Goal: Task Accomplishment & Management: Manage account settings

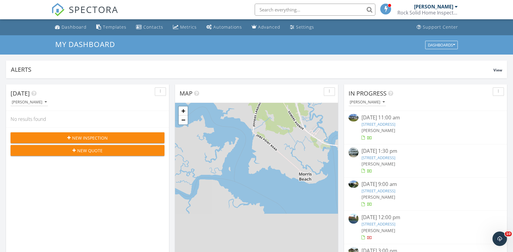
click at [284, 9] on input "text" at bounding box center [315, 10] width 121 height 12
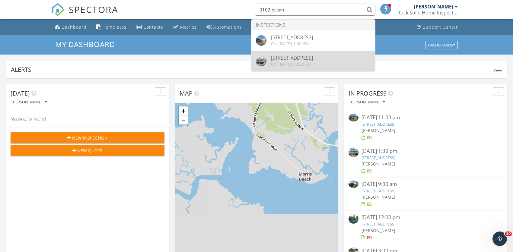
type input "3102 ocean"
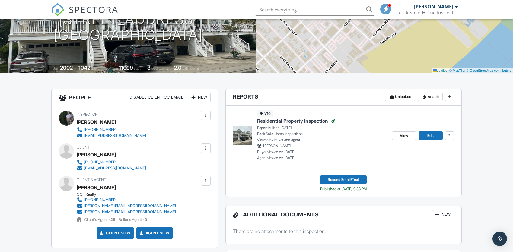
scroll to position [135, 0]
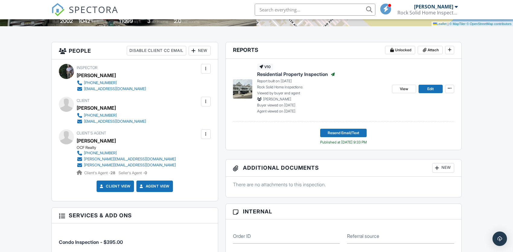
drag, startPoint x: 517, startPoint y: 57, endPoint x: 515, endPoint y: 90, distance: 33.0
click at [403, 89] on span "View" at bounding box center [404, 89] width 8 height 6
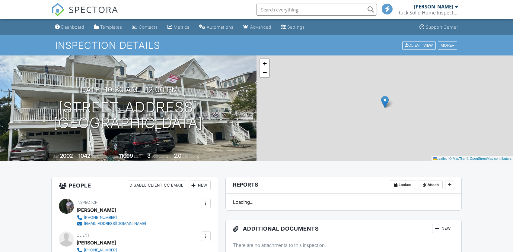
scroll to position [40, 0]
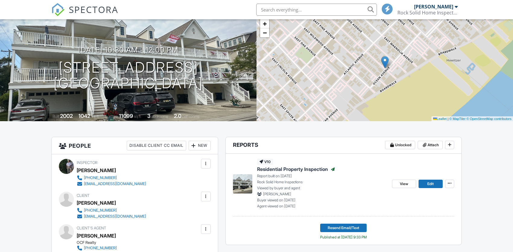
click at [284, 12] on input "text" at bounding box center [316, 10] width 121 height 12
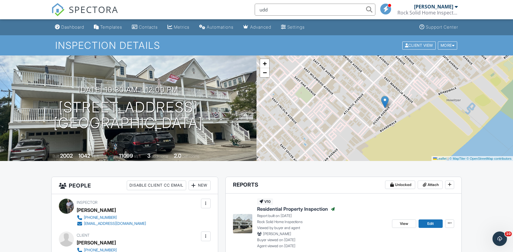
scroll to position [0, 0]
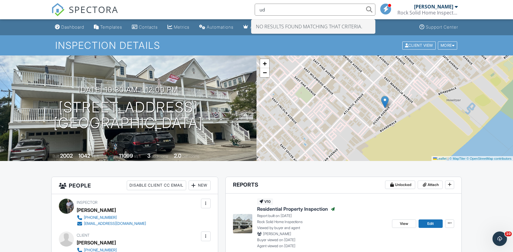
type input "u"
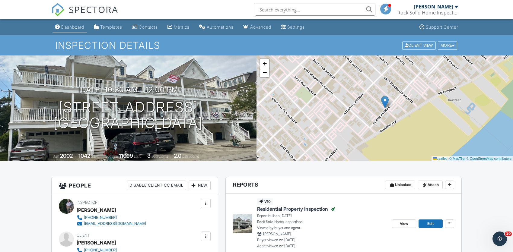
click at [74, 27] on div "Dashboard" at bounding box center [72, 26] width 23 height 5
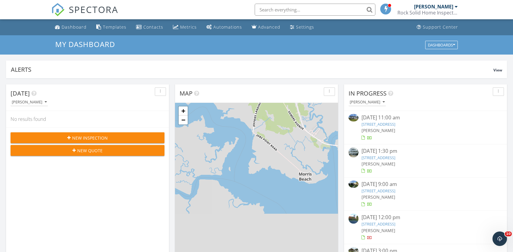
click at [383, 120] on div "09/26/25 11:00 am" at bounding box center [426, 118] width 128 height 8
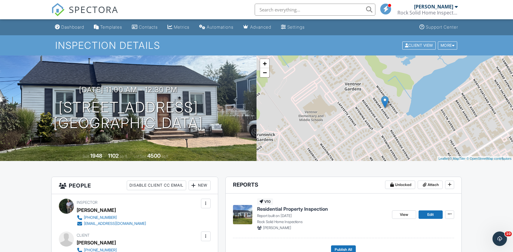
drag, startPoint x: 515, startPoint y: 68, endPoint x: 517, endPoint y: 54, distance: 14.4
click at [196, 107] on h1 "215 N Newark Avenue Ventnor City, NJ 08406" at bounding box center [128, 116] width 150 height 32
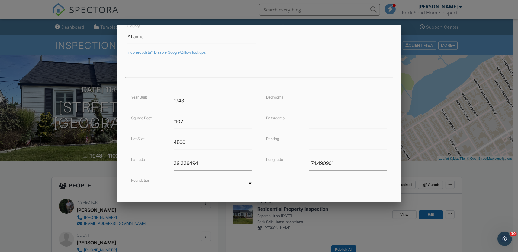
scroll to position [124, 0]
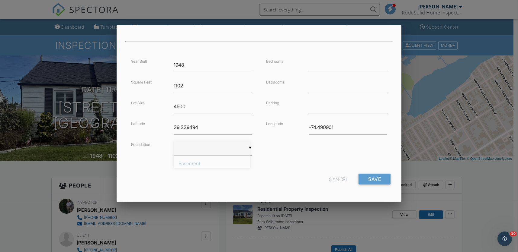
click at [249, 147] on input "text" at bounding box center [213, 148] width 78 height 15
click at [200, 192] on span "Crawlspace" at bounding box center [212, 193] width 76 height 15
type input "Crawlspace"
click at [321, 63] on input "number" at bounding box center [348, 65] width 78 height 15
type input "3"
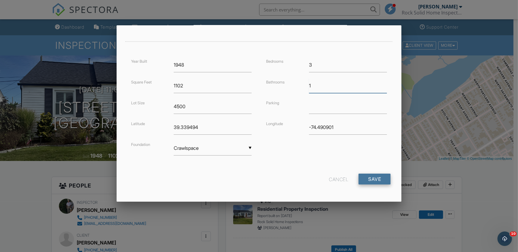
type input "1"
click at [358, 174] on input "Save" at bounding box center [374, 179] width 32 height 11
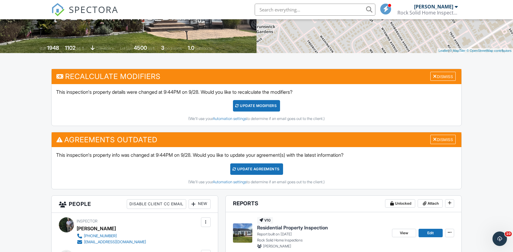
scroll to position [168, 0]
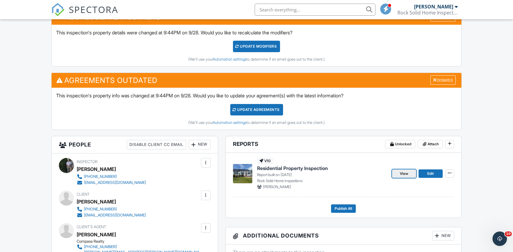
click at [408, 174] on span "View" at bounding box center [404, 174] width 8 height 6
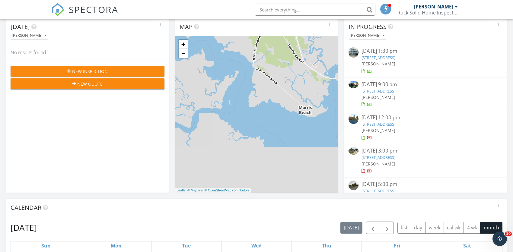
scroll to position [79, 0]
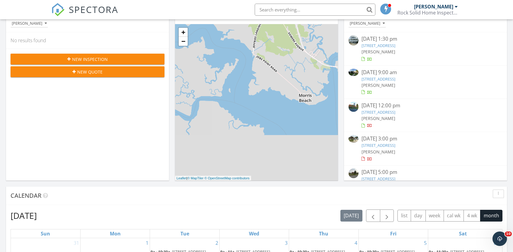
click at [377, 146] on link "21 Bright Avenue, Pennsville Township, NJ 08070" at bounding box center [379, 145] width 34 height 5
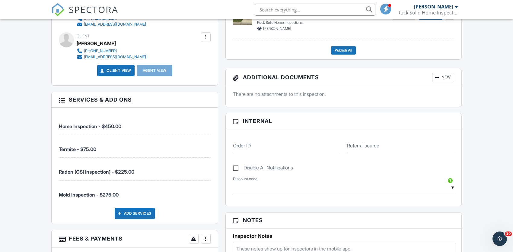
scroll to position [204, 0]
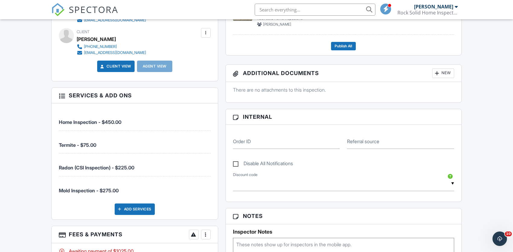
click at [237, 164] on label "Disable All Notifications" at bounding box center [263, 165] width 60 height 8
click at [237, 163] on input "Disable All Notifications" at bounding box center [235, 161] width 4 height 4
click at [236, 164] on label "Disable All Notifications" at bounding box center [263, 165] width 60 height 8
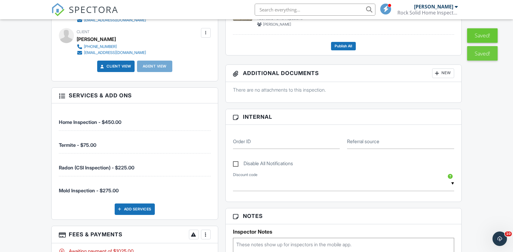
click at [236, 163] on input "Disable All Notifications" at bounding box center [235, 161] width 4 height 4
checkbox input "true"
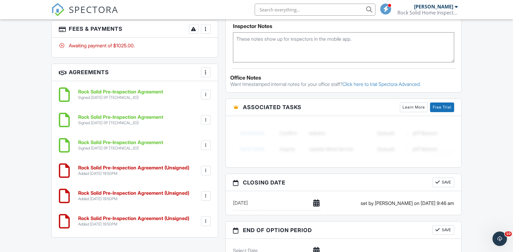
scroll to position [497, 0]
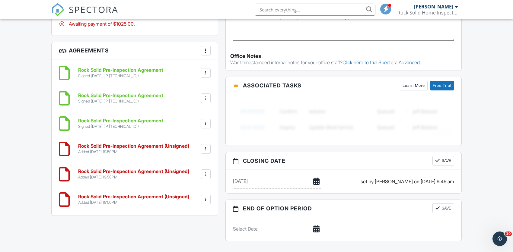
click at [115, 197] on h6 "Rock Solid Pre-Inspection Agreement (Unsigned)" at bounding box center [133, 196] width 111 height 5
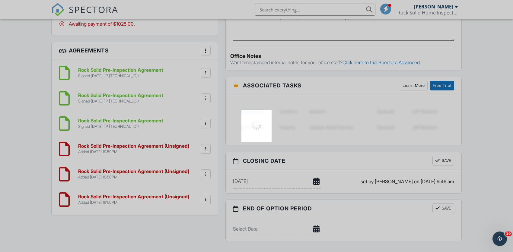
click at [115, 197] on div at bounding box center [256, 126] width 513 height 252
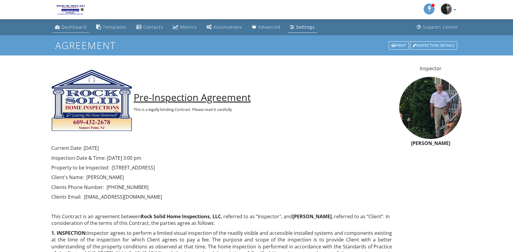
click at [69, 26] on div "Dashboard" at bounding box center [74, 27] width 25 height 6
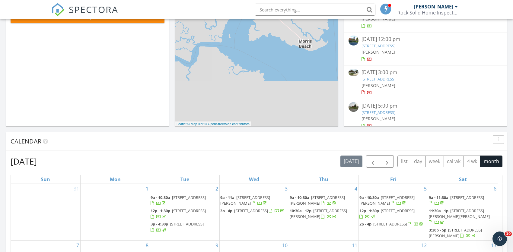
scroll to position [18, 0]
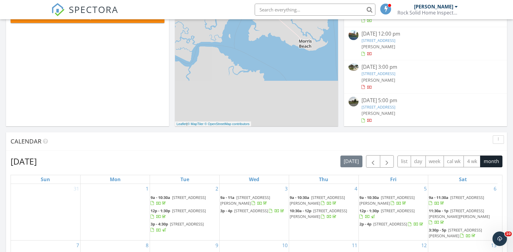
click at [378, 105] on link "1781 Cobblestone Lane, Vineland, NJ 08361" at bounding box center [379, 106] width 34 height 5
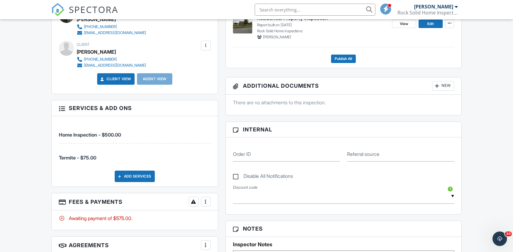
scroll to position [197, 0]
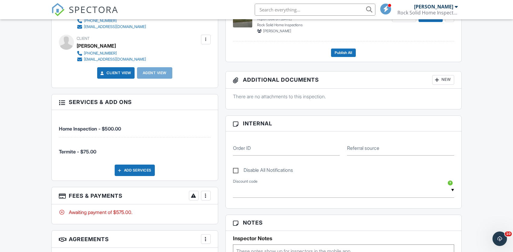
drag, startPoint x: 515, startPoint y: 59, endPoint x: 517, endPoint y: 130, distance: 70.7
click at [513, 130] on html "SPECTORA [PERSON_NAME] Rock Solid Home Inspections, LLC Role: Inspector Change …" at bounding box center [256, 187] width 513 height 769
click at [207, 196] on div at bounding box center [206, 196] width 6 height 6
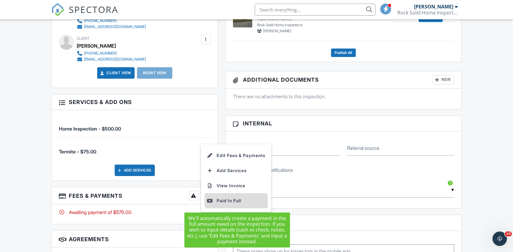
click at [230, 200] on div "Paid In Full" at bounding box center [236, 200] width 58 height 7
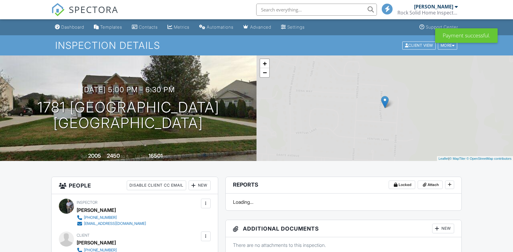
click at [70, 29] on div "Dashboard" at bounding box center [72, 26] width 23 height 5
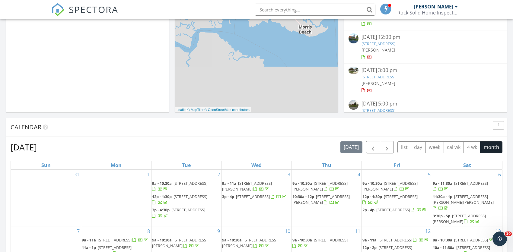
scroll to position [149, 0]
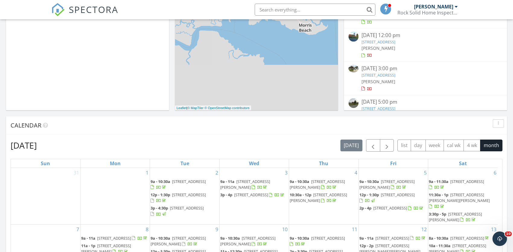
click at [376, 72] on div "09/27/25 3:00 pm" at bounding box center [426, 69] width 128 height 8
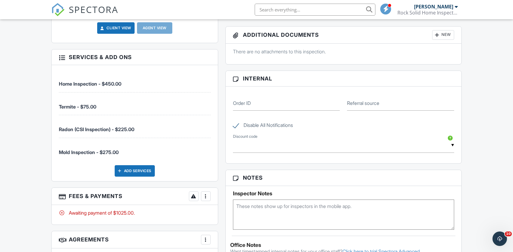
scroll to position [303, 0]
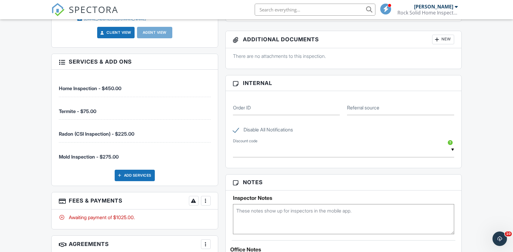
drag, startPoint x: 517, startPoint y: 59, endPoint x: 516, endPoint y: 130, distance: 70.7
click at [513, 130] on html "SPECTORA [PERSON_NAME] Rock Solid Home Inspections, LLC Role: Inspector Change …" at bounding box center [256, 215] width 513 height 1036
click at [238, 130] on label "Disable All Notifications" at bounding box center [263, 131] width 60 height 8
checkbox input "false"
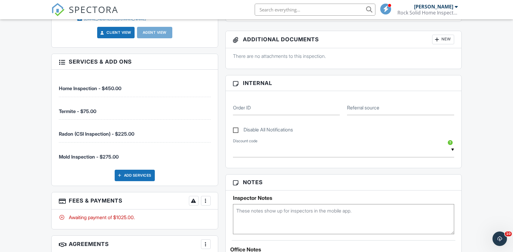
scroll to position [238, 0]
click at [205, 202] on div at bounding box center [206, 201] width 6 height 6
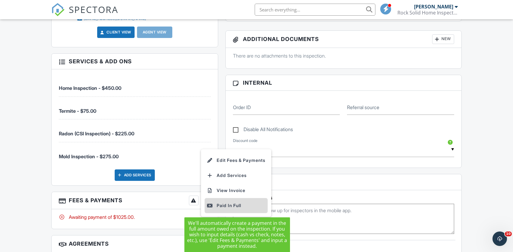
click at [221, 204] on div "Paid In Full" at bounding box center [236, 205] width 58 height 7
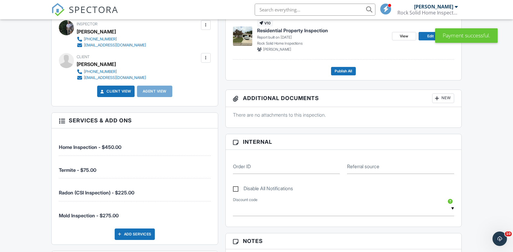
scroll to position [200, 0]
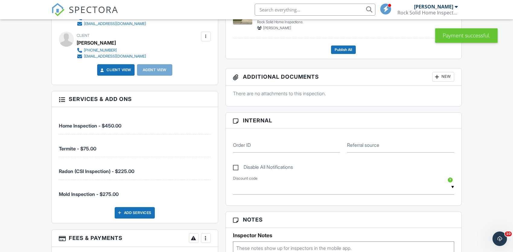
click at [236, 168] on label "Disable All Notifications" at bounding box center [263, 169] width 60 height 8
click at [236, 166] on input "Disable All Notifications" at bounding box center [235, 164] width 4 height 4
checkbox input "true"
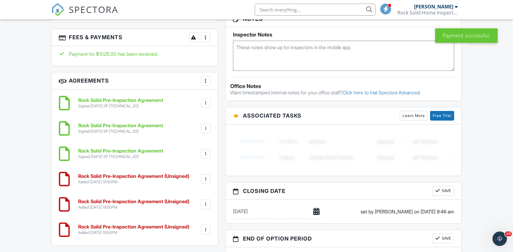
scroll to position [470, 0]
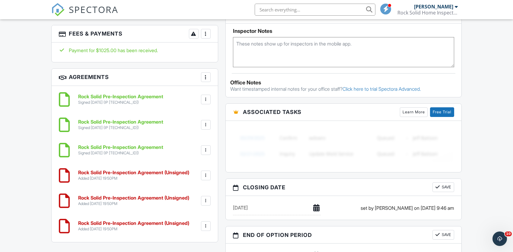
click at [122, 221] on h6 "Rock Solid Pre-Inspection Agreement (Unsigned)" at bounding box center [133, 223] width 111 height 5
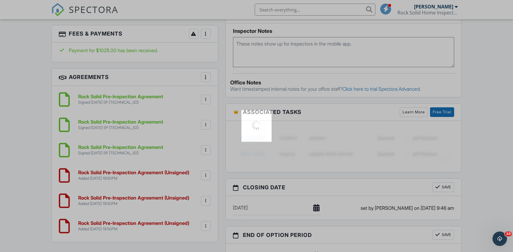
click at [122, 221] on div at bounding box center [256, 126] width 513 height 252
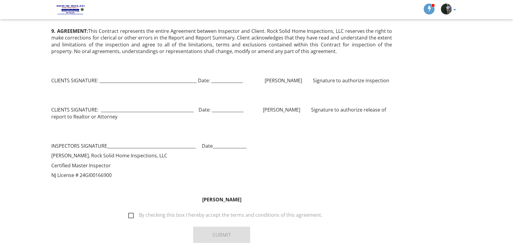
scroll to position [798, 0]
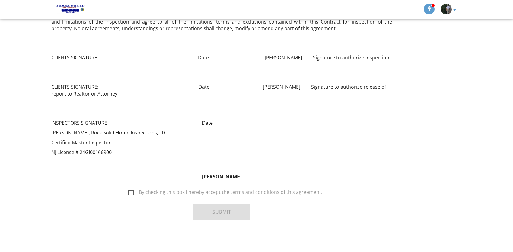
click at [133, 193] on label "By checking this box I hereby accept the terms and conditions of this agreement." at bounding box center [225, 194] width 194 height 8
click at [129, 191] on input "By checking this box I hereby accept the terms and conditions of this agreement." at bounding box center [127, 190] width 4 height 4
checkbox input "true"
click at [214, 210] on button "Submit" at bounding box center [221, 212] width 57 height 16
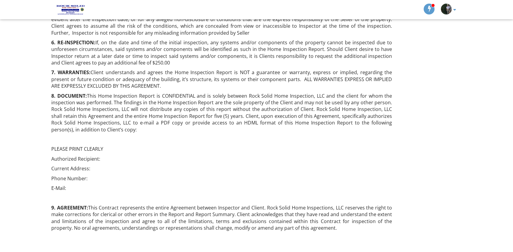
scroll to position [798, 0]
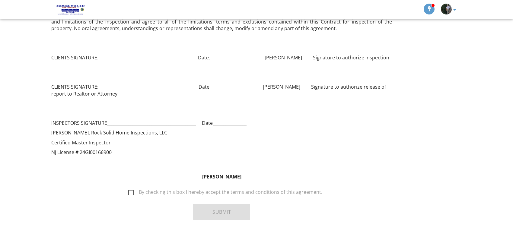
click at [133, 192] on label "By checking this box I hereby accept the terms and conditions of this agreement." at bounding box center [225, 194] width 194 height 8
click at [129, 191] on input "By checking this box I hereby accept the terms and conditions of this agreement." at bounding box center [127, 190] width 4 height 4
checkbox input "true"
click at [221, 211] on button "Submit" at bounding box center [221, 212] width 57 height 16
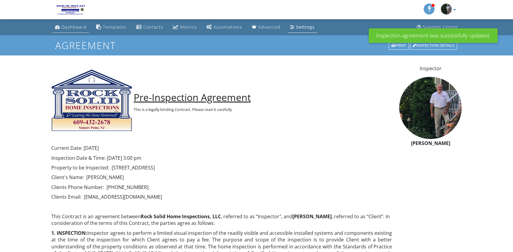
click at [76, 28] on div "Dashboard" at bounding box center [74, 27] width 25 height 6
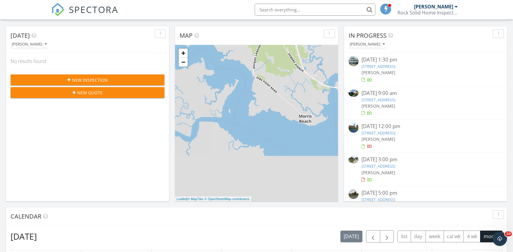
scroll to position [143, 0]
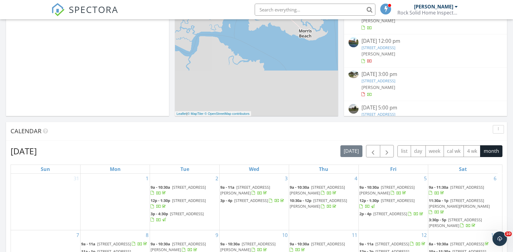
click at [377, 80] on link "21 Bright Avenue, Pennsville Township, NJ 08070" at bounding box center [379, 80] width 34 height 5
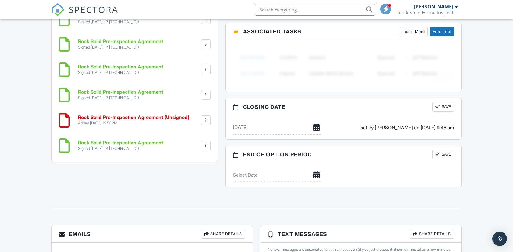
scroll to position [567, 0]
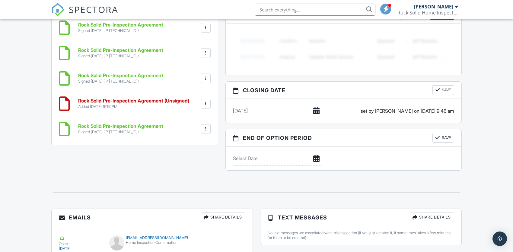
drag, startPoint x: 0, startPoint y: 0, endPoint x: 513, endPoint y: 167, distance: 539.8
click at [142, 101] on h6 "Rock Solid Pre-Inspection Agreement (Unsigned)" at bounding box center [133, 100] width 111 height 5
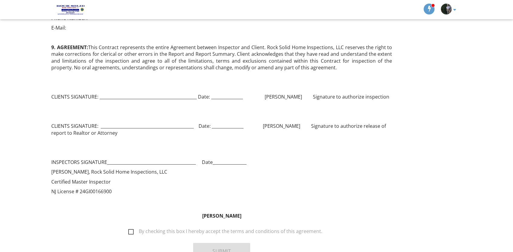
scroll to position [798, 0]
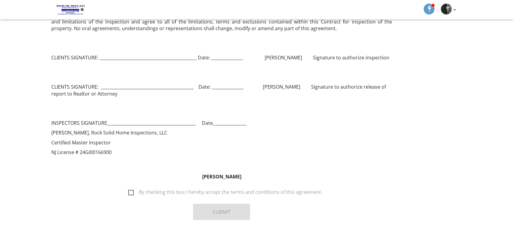
click at [133, 193] on label "By checking this box I hereby accept the terms and conditions of this agreement." at bounding box center [225, 194] width 194 height 8
click at [129, 191] on input "By checking this box I hereby accept the terms and conditions of this agreement." at bounding box center [127, 190] width 4 height 4
checkbox input "true"
click at [220, 212] on button "Submit" at bounding box center [221, 212] width 57 height 16
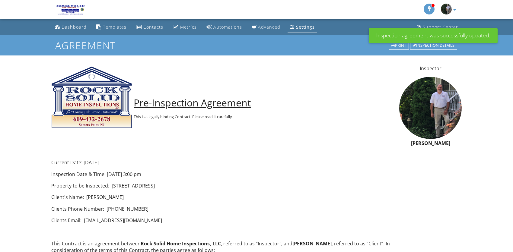
click at [66, 27] on div "Dashboard" at bounding box center [74, 27] width 25 height 6
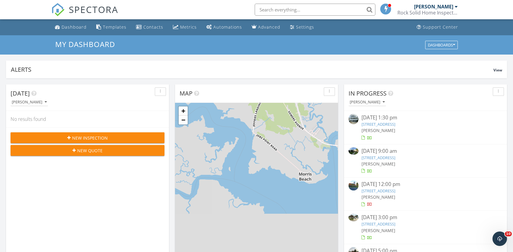
click at [379, 125] on link "210 52nd Street South, Sea Isle City, NJ 08243" at bounding box center [379, 124] width 34 height 5
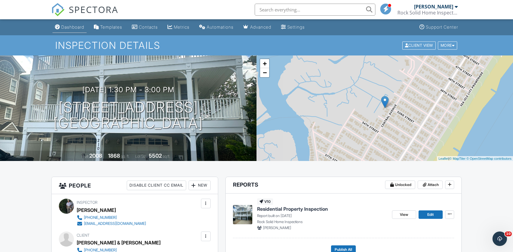
click at [75, 27] on div "Dashboard" at bounding box center [72, 26] width 23 height 5
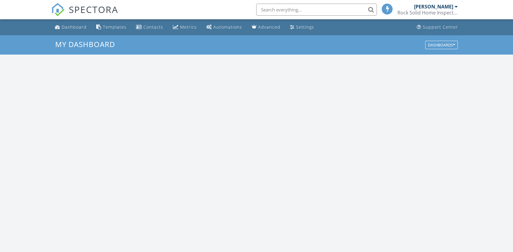
scroll to position [559, 522]
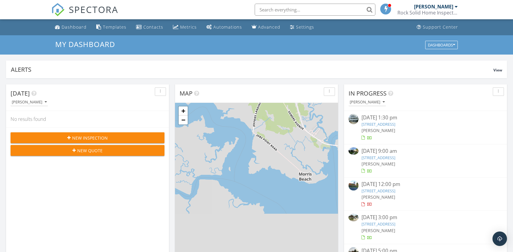
click at [293, 11] on input "text" at bounding box center [315, 10] width 121 height 12
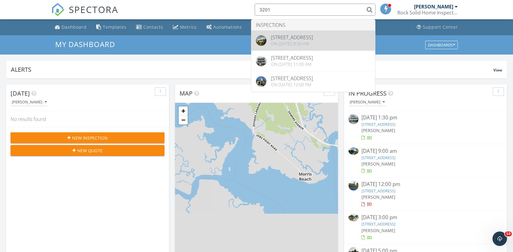
type input "3201"
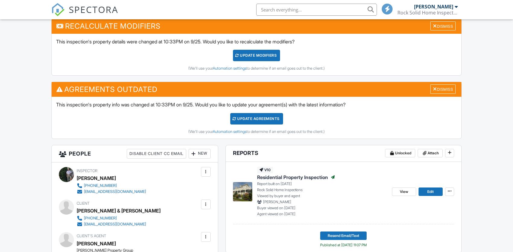
scroll to position [184, 0]
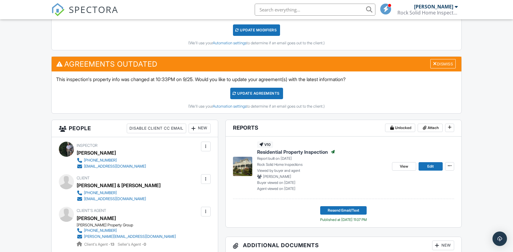
click at [404, 165] on span "View" at bounding box center [404, 167] width 8 height 6
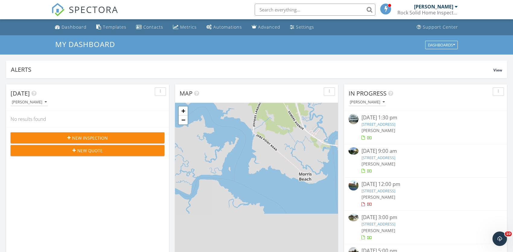
click at [296, 8] on input "text" at bounding box center [315, 10] width 121 height 12
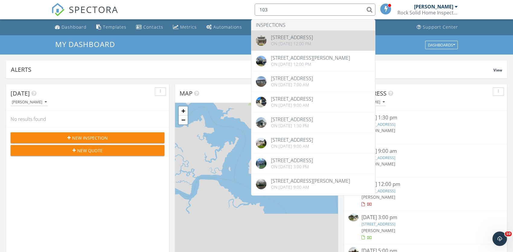
type input "103"
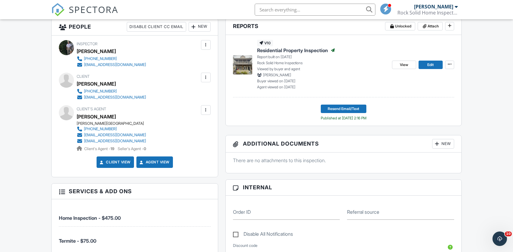
scroll to position [274, 0]
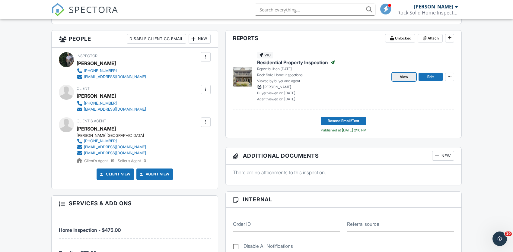
click at [408, 77] on span "View" at bounding box center [404, 77] width 8 height 6
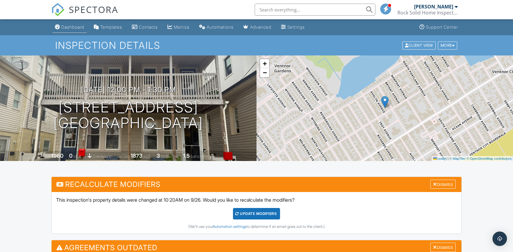
click at [75, 27] on div "Dashboard" at bounding box center [72, 26] width 23 height 5
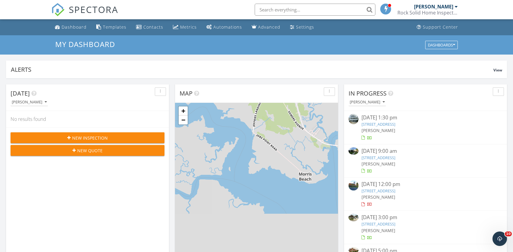
click at [300, 10] on input "text" at bounding box center [315, 10] width 121 height 12
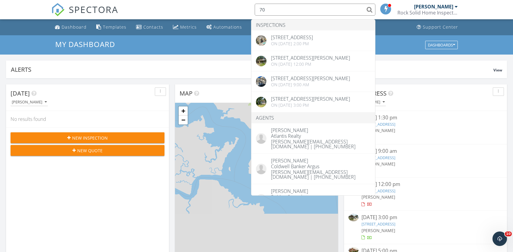
type input "7"
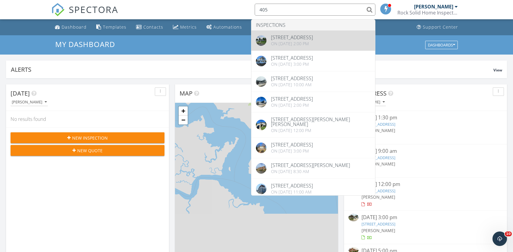
type input "405"
